Goal: Task Accomplishment & Management: Use online tool/utility

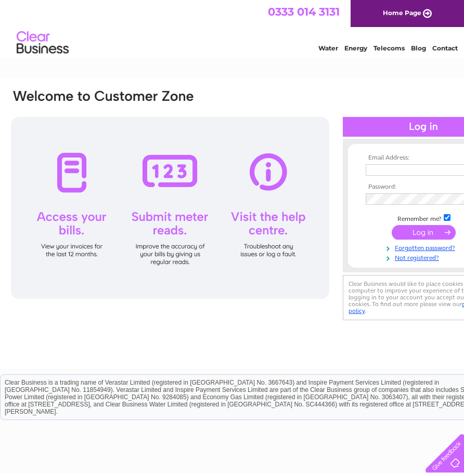
click at [421, 174] on input "text" at bounding box center [418, 169] width 107 height 11
type input "newharbourcafe@hotmail.com"
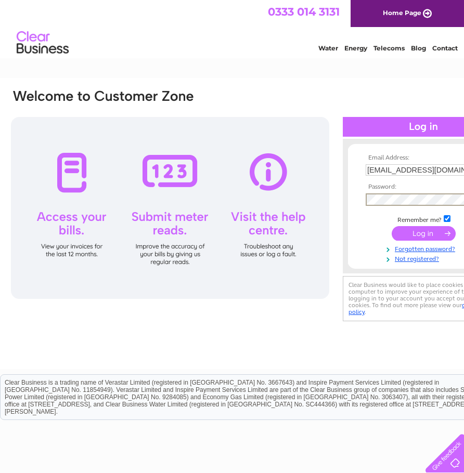
click at [391, 226] on input "submit" at bounding box center [423, 233] width 64 height 15
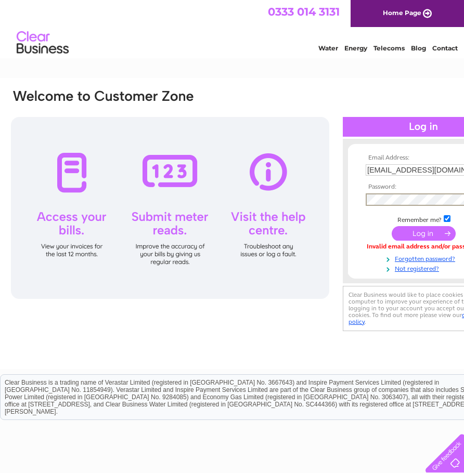
click at [391, 226] on input "submit" at bounding box center [423, 233] width 64 height 15
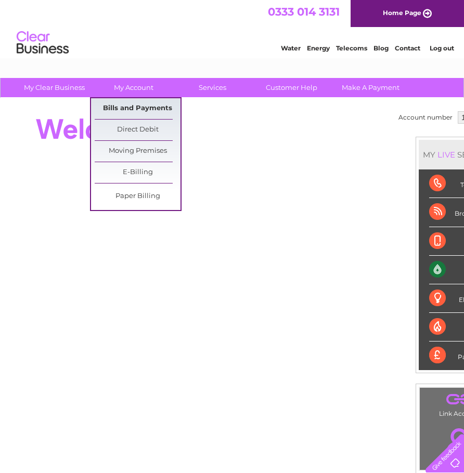
click at [143, 112] on link "Bills and Payments" at bounding box center [138, 108] width 86 height 21
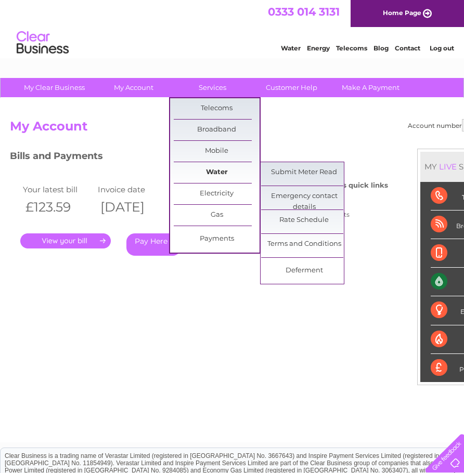
click at [225, 175] on link "Water" at bounding box center [217, 172] width 86 height 21
click at [301, 174] on link "Submit Meter Read" at bounding box center [304, 172] width 86 height 21
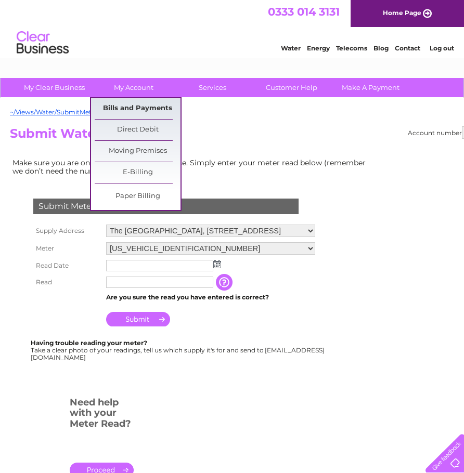
click at [147, 111] on link "Bills and Payments" at bounding box center [138, 108] width 86 height 21
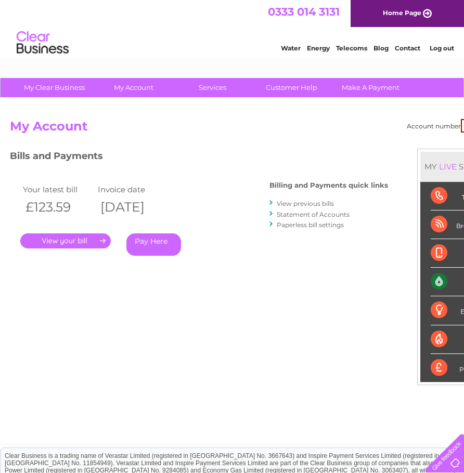
click at [82, 241] on link "." at bounding box center [65, 240] width 90 height 15
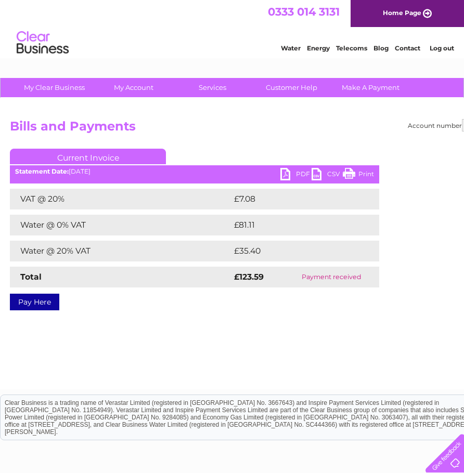
click at [290, 174] on link "PDF" at bounding box center [295, 175] width 31 height 15
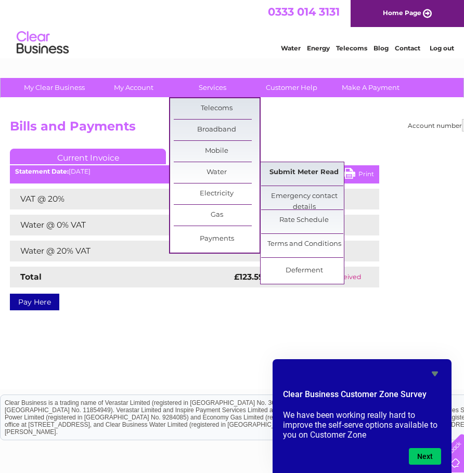
click at [312, 178] on link "Submit Meter Read" at bounding box center [304, 172] width 86 height 21
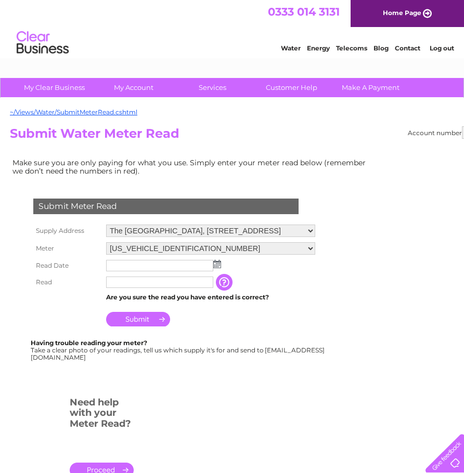
click at [133, 265] on input "text" at bounding box center [159, 265] width 107 height 11
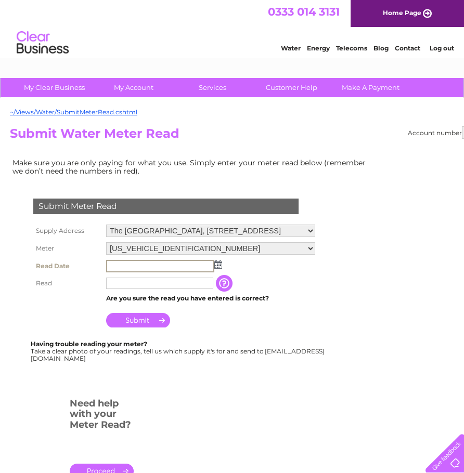
click at [213, 265] on input "text" at bounding box center [160, 266] width 108 height 12
click at [222, 263] on td at bounding box center [210, 266] width 214 height 18
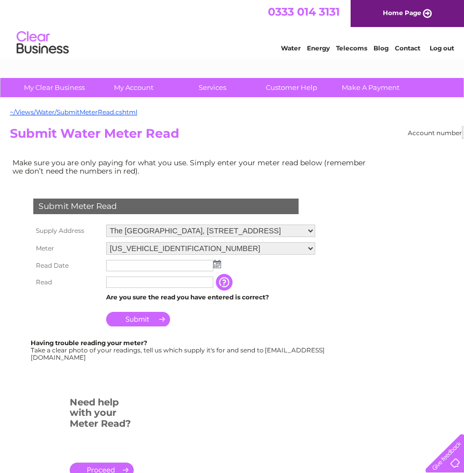
click at [217, 263] on img at bounding box center [217, 264] width 8 height 8
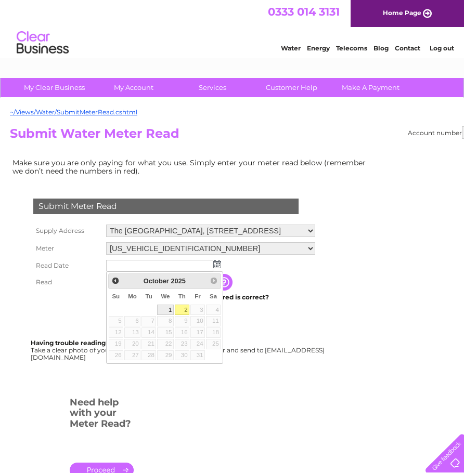
click at [168, 310] on link "1" at bounding box center [165, 310] width 17 height 10
type input "2025/10/01"
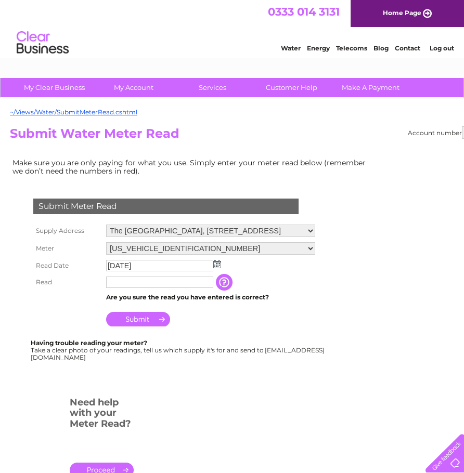
click at [138, 281] on input "text" at bounding box center [159, 281] width 107 height 11
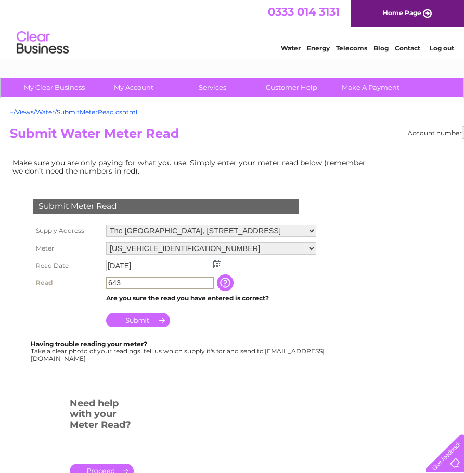
type input "643"
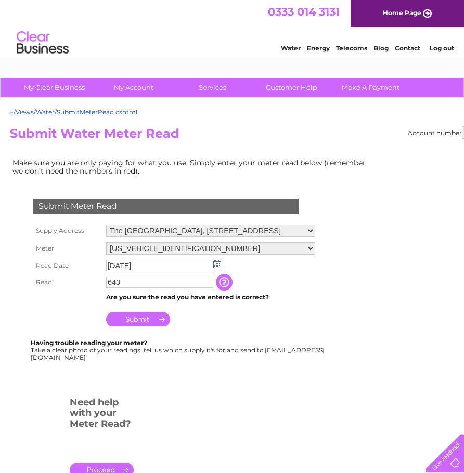
click at [127, 316] on input "Submit" at bounding box center [138, 319] width 64 height 15
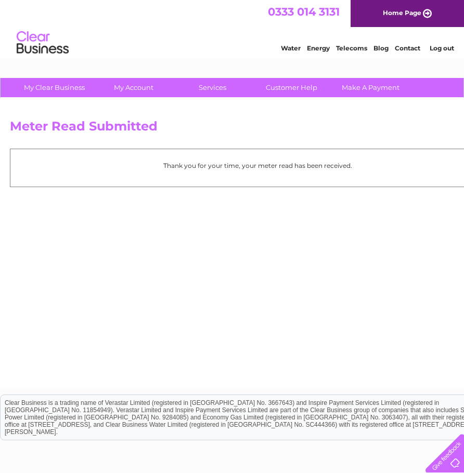
click at [445, 48] on link "Log out" at bounding box center [441, 48] width 24 height 8
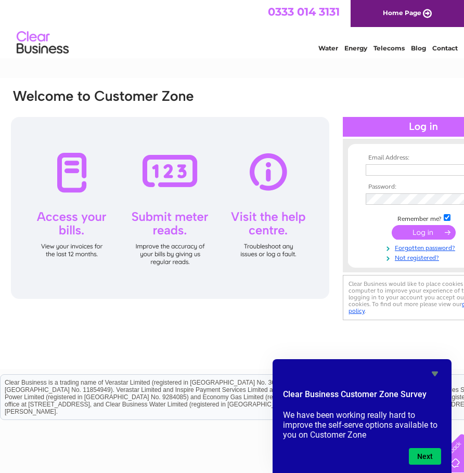
click at [255, 84] on div "Email Address: Password:" at bounding box center [257, 223] width 514 height 291
